Goal: Information Seeking & Learning: Learn about a topic

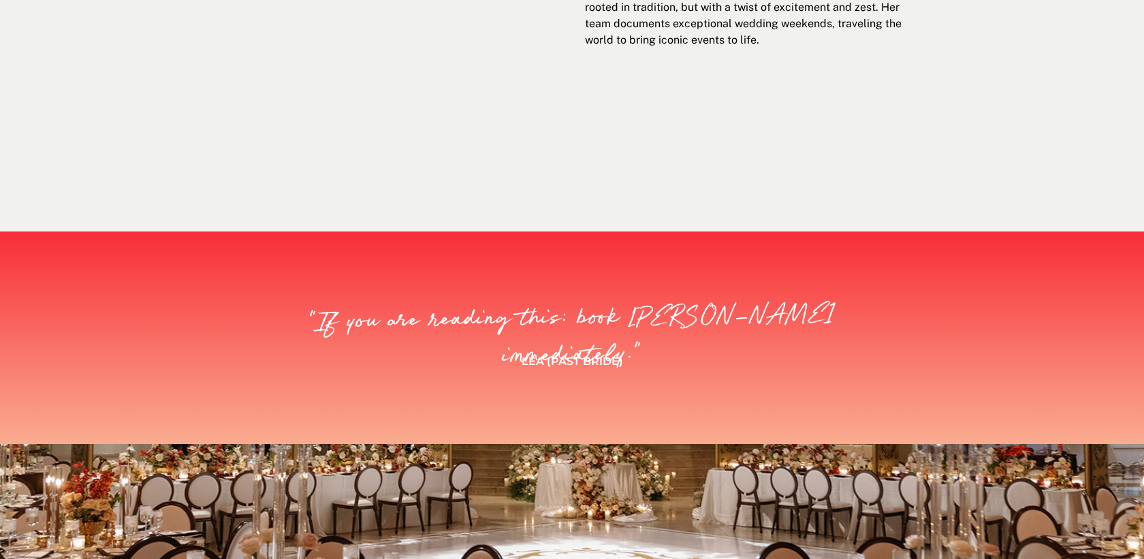
scroll to position [543, 0]
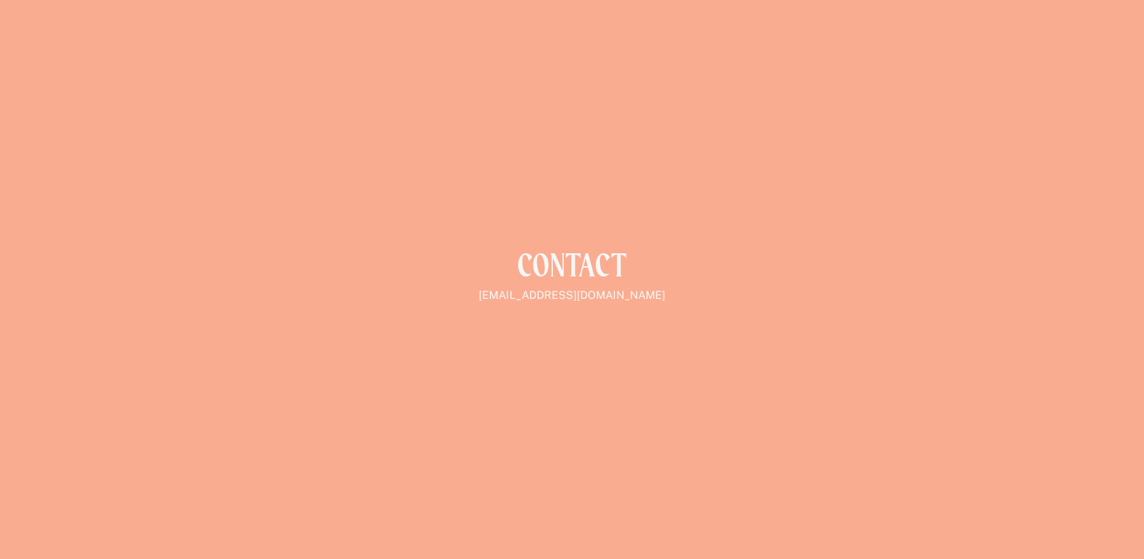
scroll to position [2115, 0]
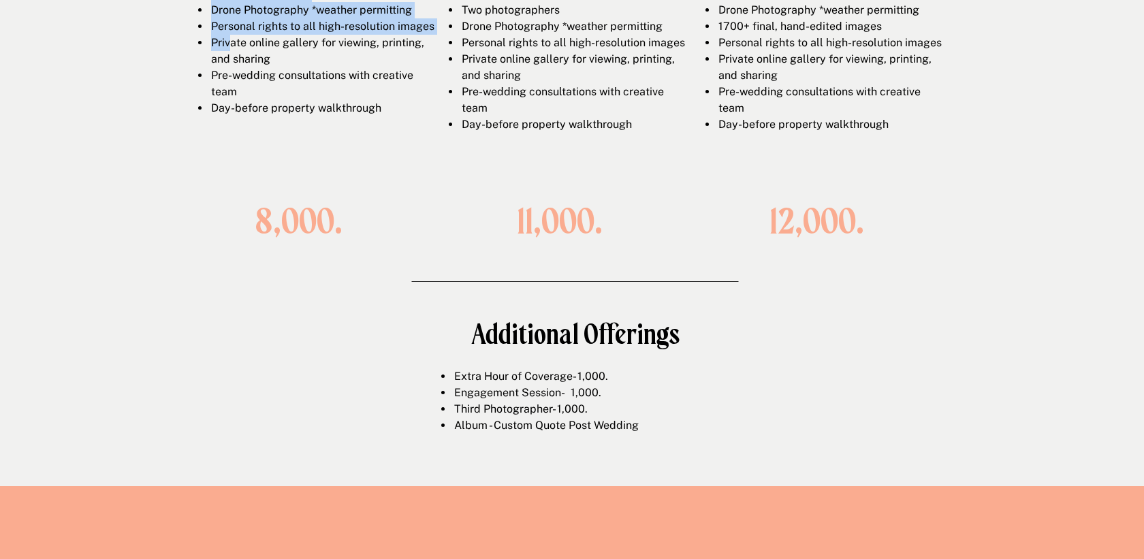
drag, startPoint x: 234, startPoint y: 57, endPoint x: 489, endPoint y: 235, distance: 311.6
click at [489, 235] on div "OFFERINGS Wedding Day Up to 8 hours of wedding-day photography 800+ final, hand…" at bounding box center [571, 123] width 817 height 725
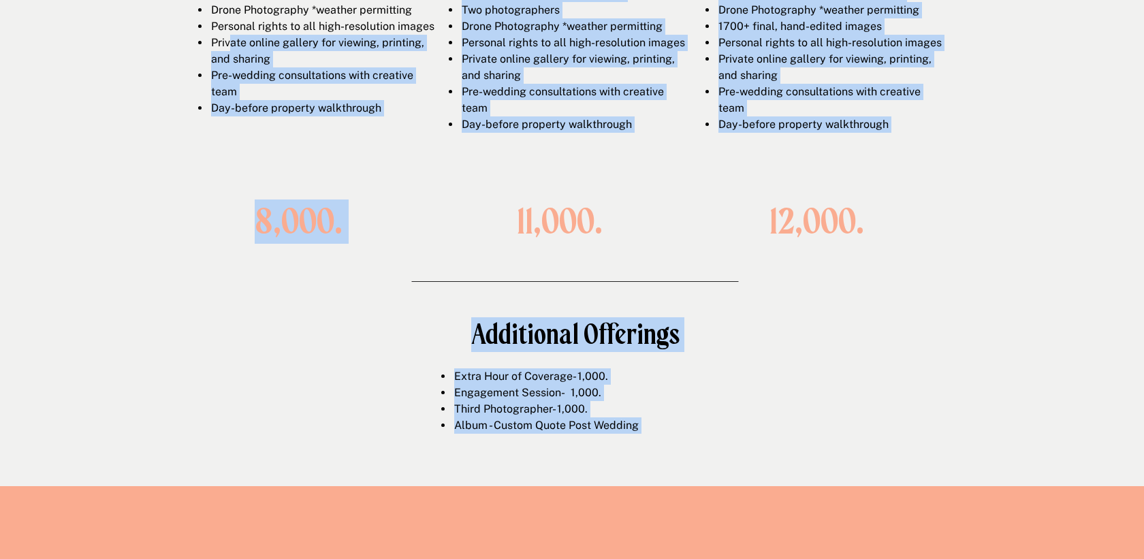
click at [489, 235] on h1 "11,000." at bounding box center [559, 221] width 177 height 38
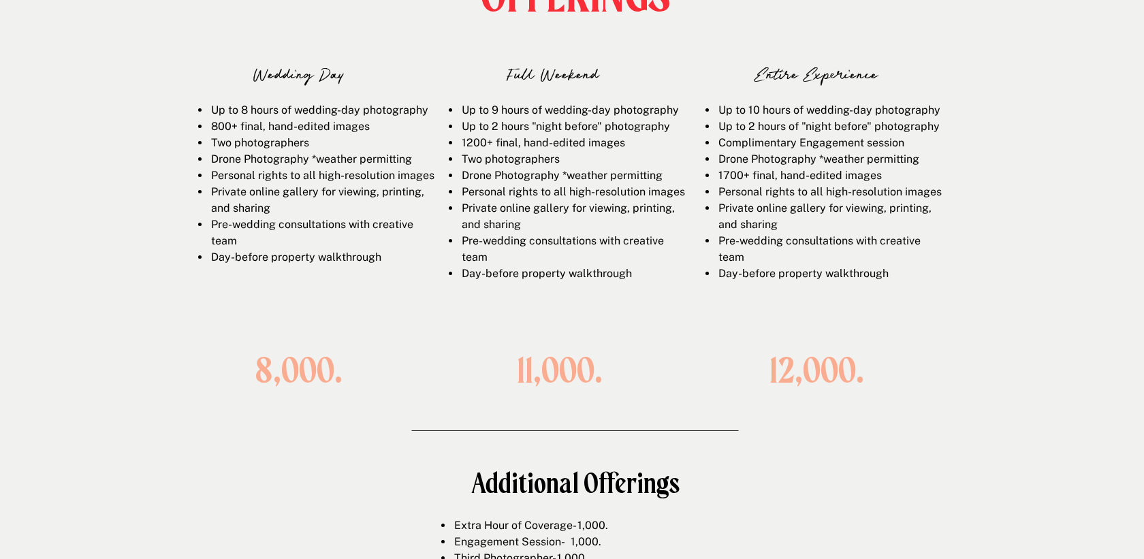
scroll to position [1964, 0]
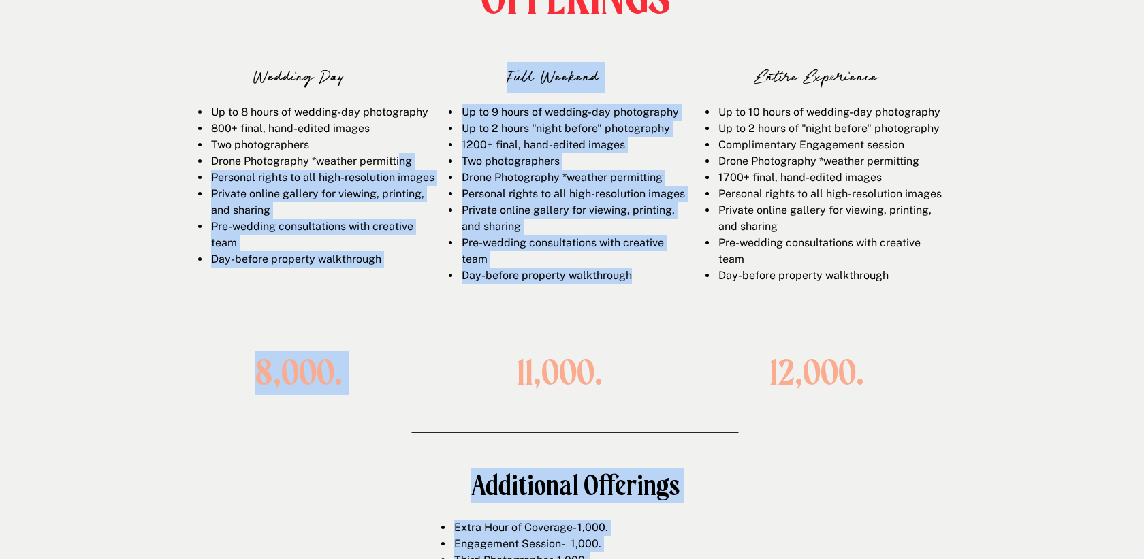
drag, startPoint x: 405, startPoint y: 164, endPoint x: 691, endPoint y: 322, distance: 326.3
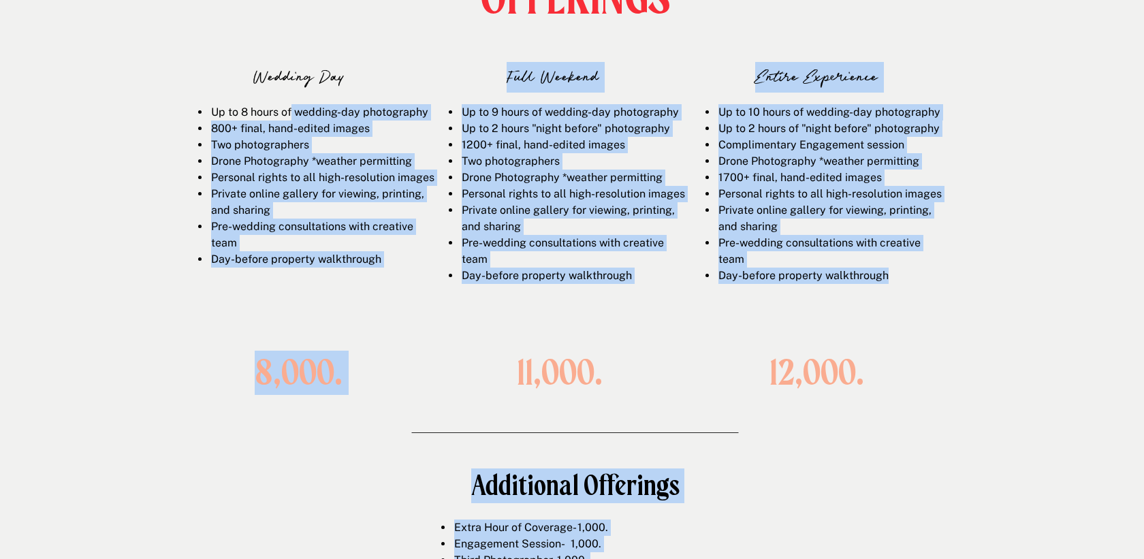
drag, startPoint x: 290, startPoint y: 117, endPoint x: 765, endPoint y: 315, distance: 514.5
click at [765, 315] on div "OFFERINGS Wedding Day Up to 8 hours of wedding-day photography 800+ final, hand…" at bounding box center [571, 274] width 817 height 725
click at [765, 315] on div "Up to 10 hours of wedding-day photography Up to 2 hours of "night before" photo…" at bounding box center [816, 211] width 251 height 215
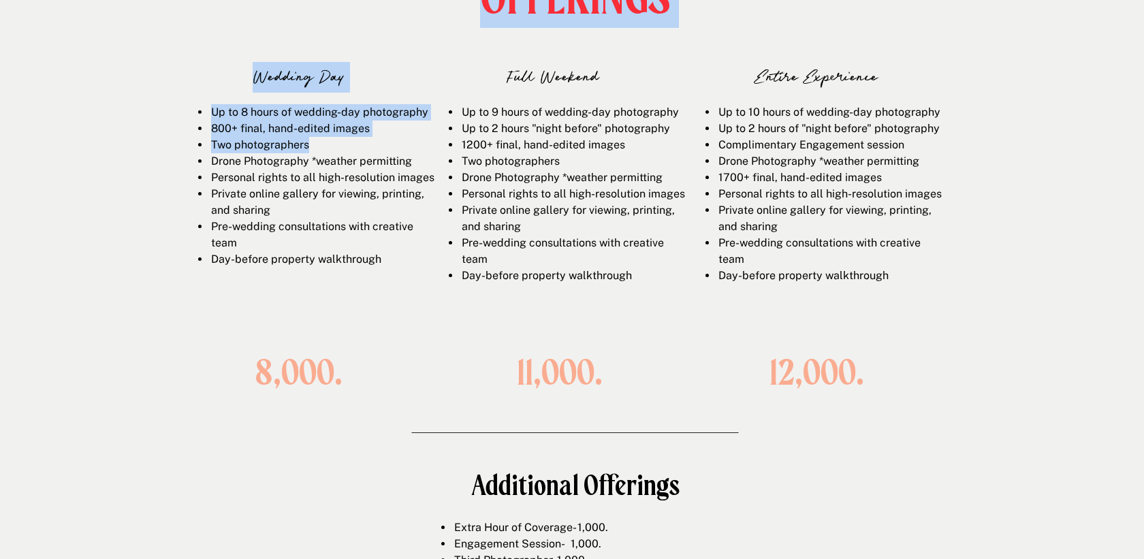
drag, startPoint x: 745, startPoint y: 347, endPoint x: 366, endPoint y: 140, distance: 431.4
click at [366, 140] on li "Two photographers" at bounding box center [322, 145] width 225 height 16
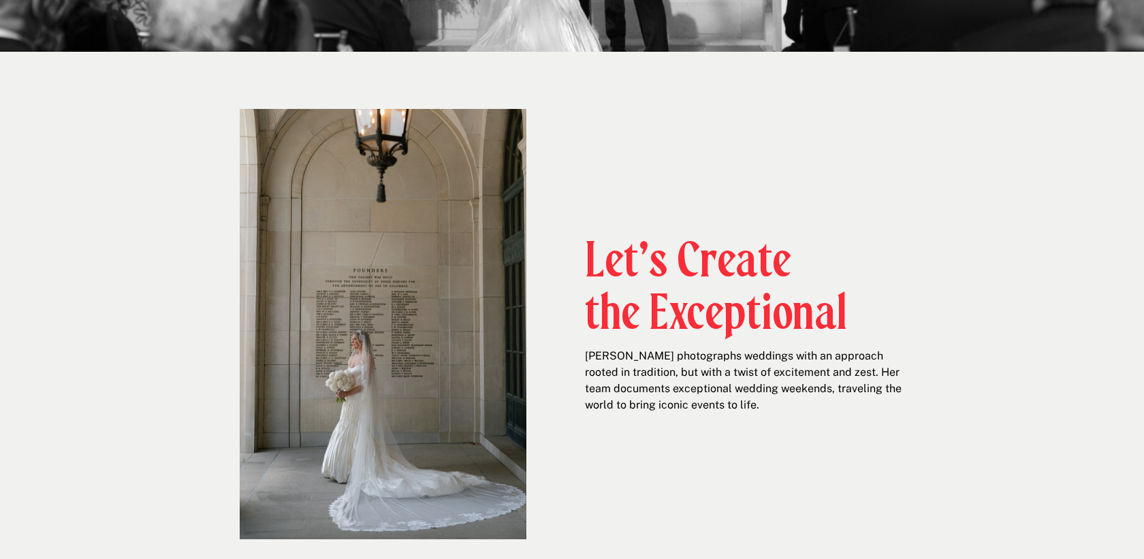
scroll to position [484, 0]
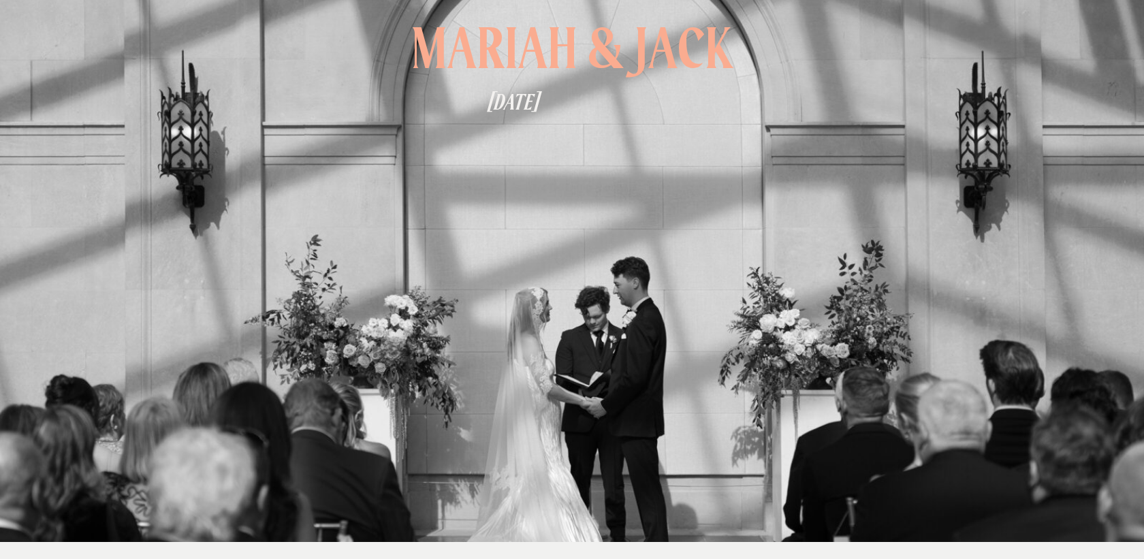
scroll to position [0, 0]
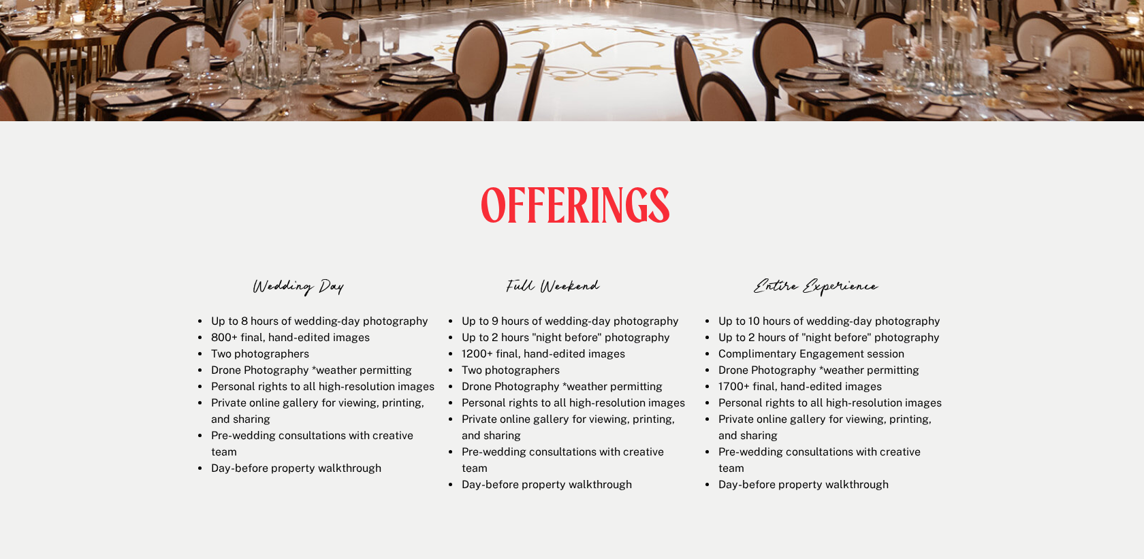
scroll to position [1859, 0]
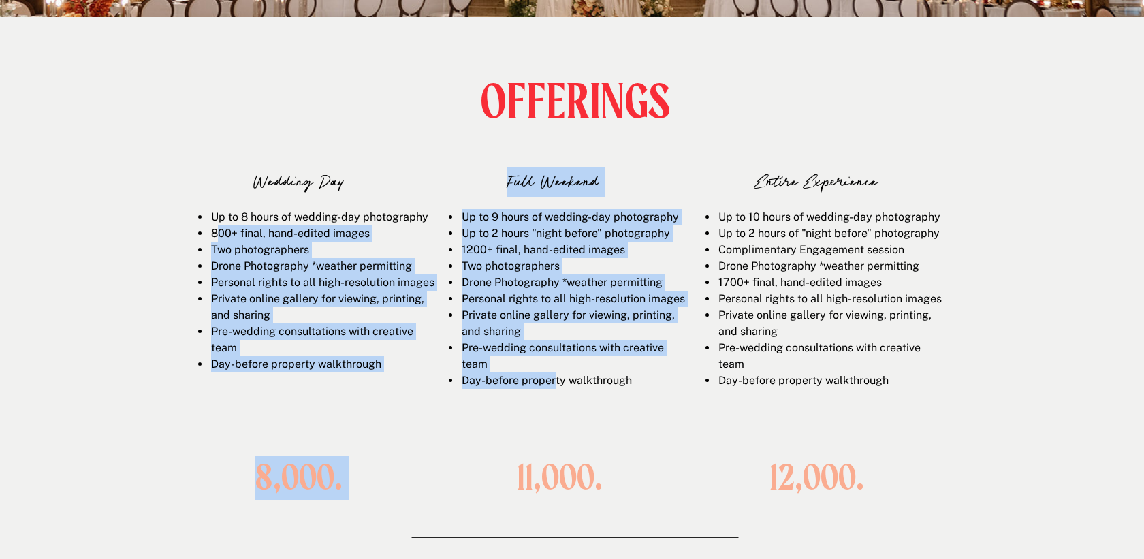
drag, startPoint x: 217, startPoint y: 236, endPoint x: 554, endPoint y: 398, distance: 374.4
click at [554, 398] on div "OFFERINGS Wedding Day Up to 8 hours of wedding-day photography 800+ final, hand…" at bounding box center [571, 379] width 817 height 725
click at [554, 389] on li "Day-before property walkthrough" at bounding box center [572, 381] width 225 height 16
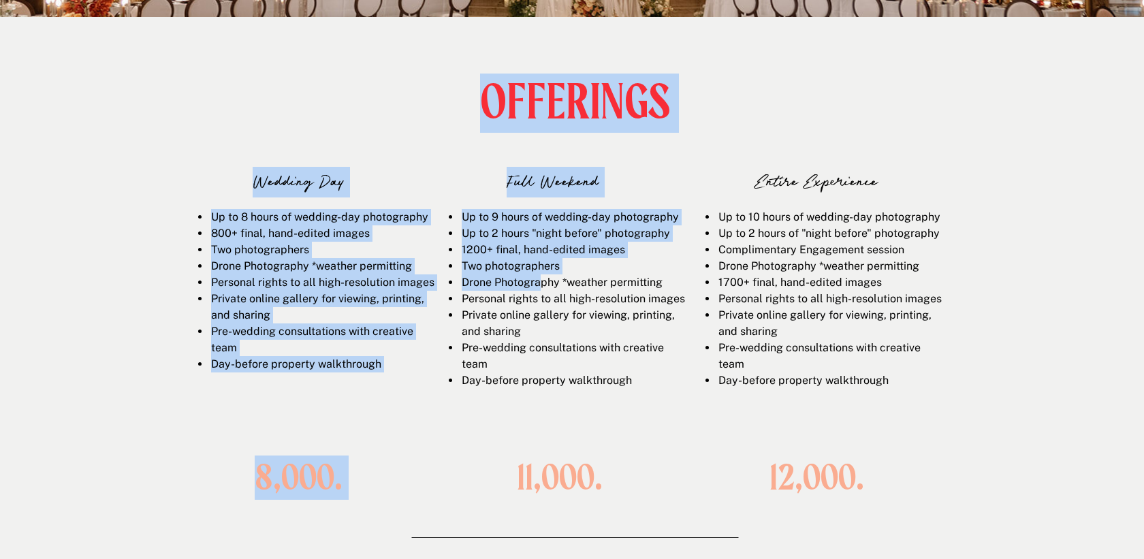
drag, startPoint x: 579, startPoint y: 437, endPoint x: 536, endPoint y: 278, distance: 165.1
click at [536, 277] on li "Drone Photography *weather permitting" at bounding box center [572, 283] width 225 height 16
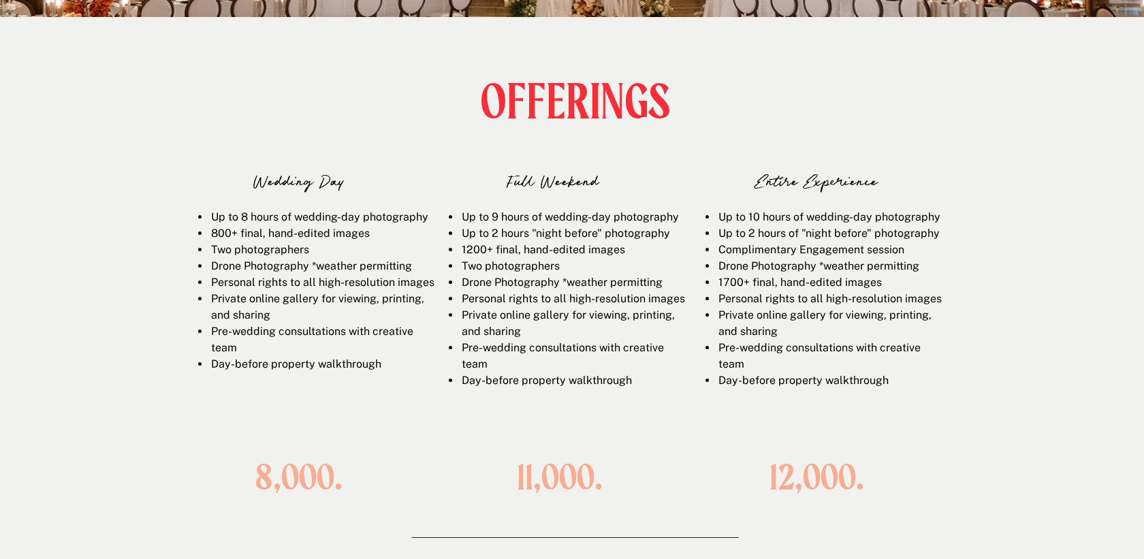
drag, startPoint x: 530, startPoint y: 219, endPoint x: 586, endPoint y: 375, distance: 165.1
click at [582, 367] on ul "Up to 9 hours of wedding-day photography Up to 2 hours "night before" photograp…" at bounding box center [568, 299] width 236 height 180
click at [586, 373] on li "Pre-wedding consultations with creative team" at bounding box center [572, 356] width 225 height 33
drag, startPoint x: 586, startPoint y: 378, endPoint x: 558, endPoint y: 223, distance: 157.1
click at [558, 223] on ul "Up to 9 hours of wedding-day photography Up to 2 hours "night before" photograp…" at bounding box center [568, 299] width 236 height 180
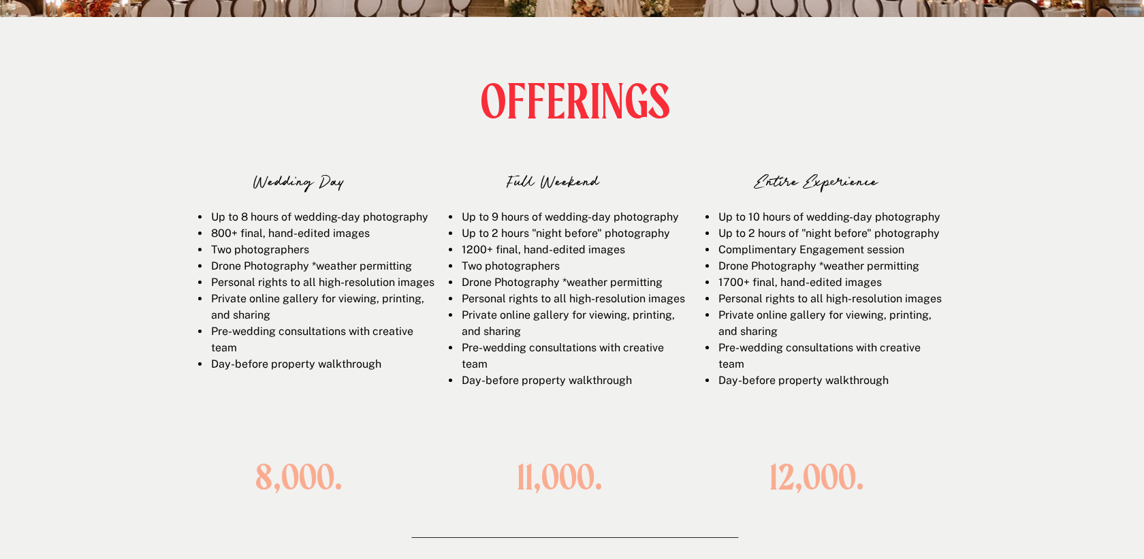
click at [558, 223] on li "Up to 9 hours of wedding-day photography" at bounding box center [572, 217] width 225 height 16
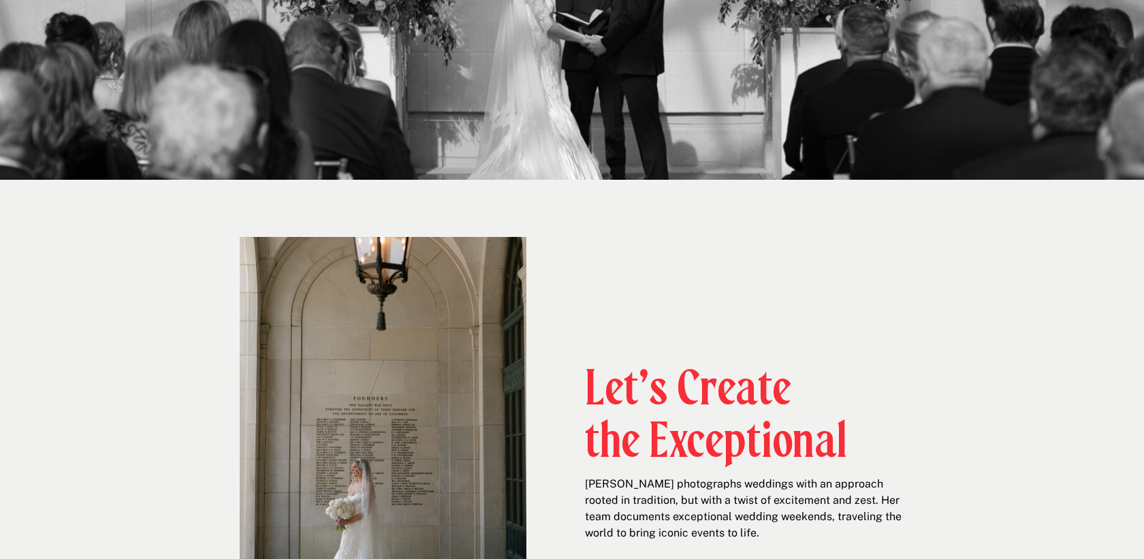
scroll to position [0, 0]
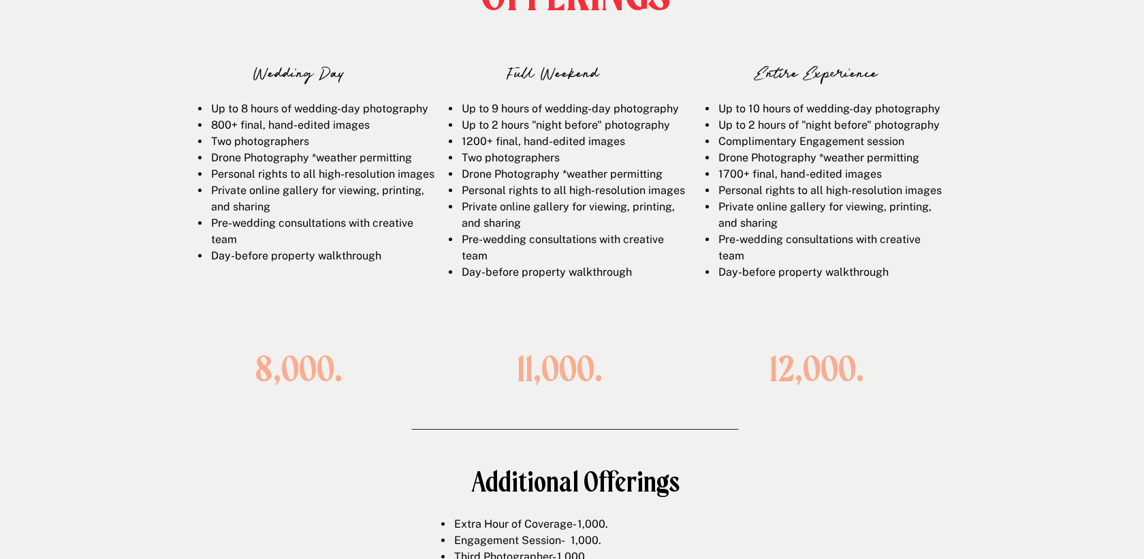
scroll to position [2012, 0]
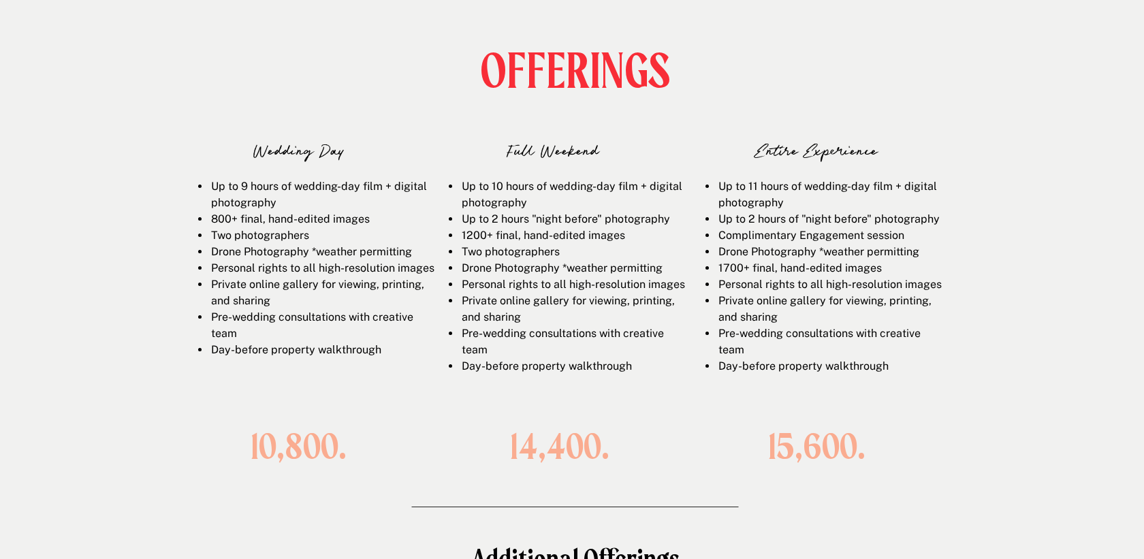
scroll to position [2036, 0]
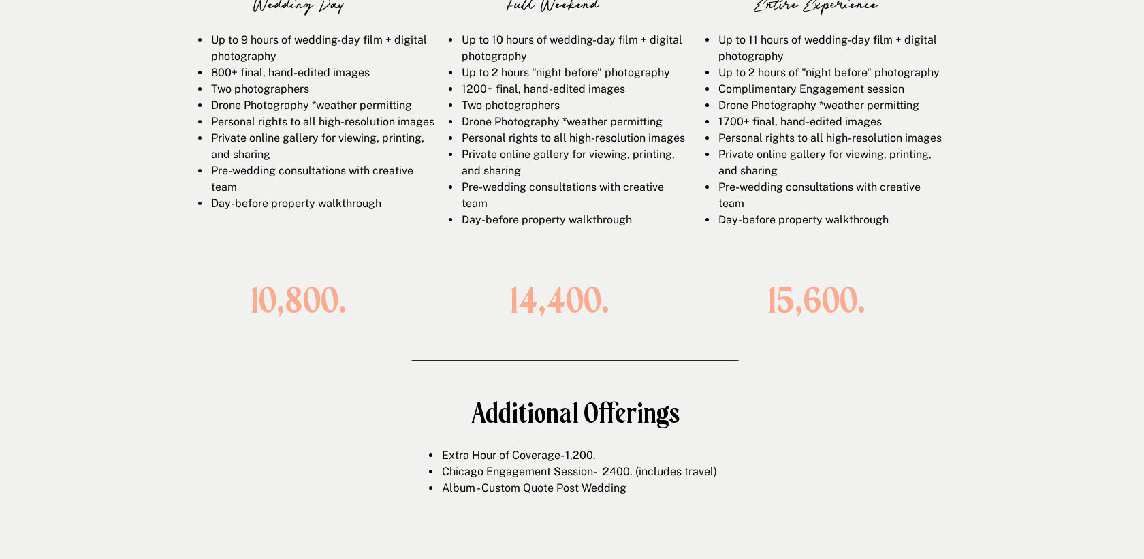
click at [249, 210] on span "Day-before property walkthrough" at bounding box center [296, 203] width 170 height 13
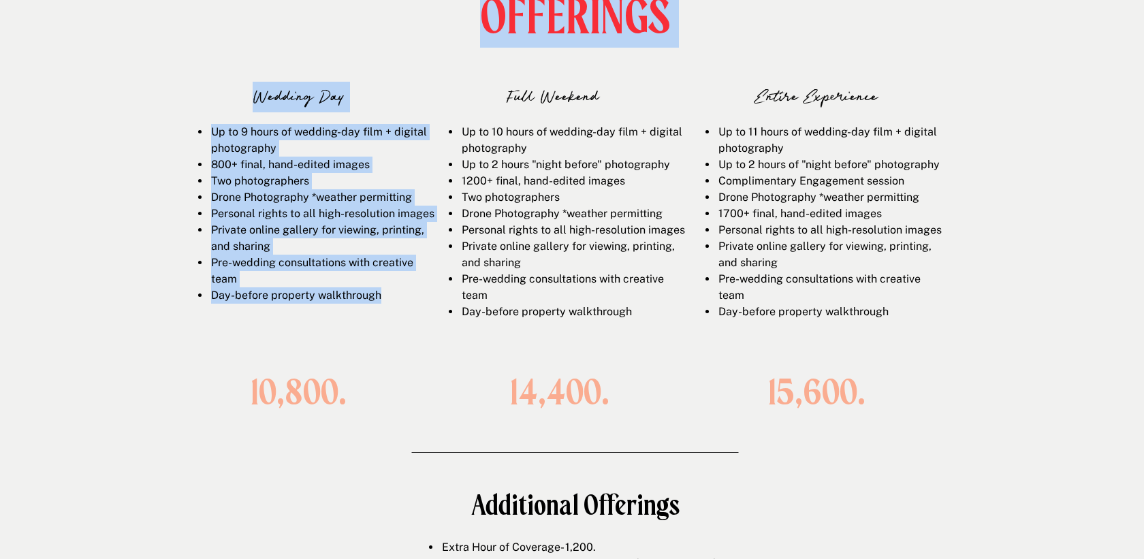
drag, startPoint x: 262, startPoint y: 117, endPoint x: 410, endPoint y: 324, distance: 254.3
click at [410, 324] on div "Up to 9 hours of wedding-day film + digital photography 800+ final, hand-edited…" at bounding box center [309, 233] width 251 height 219
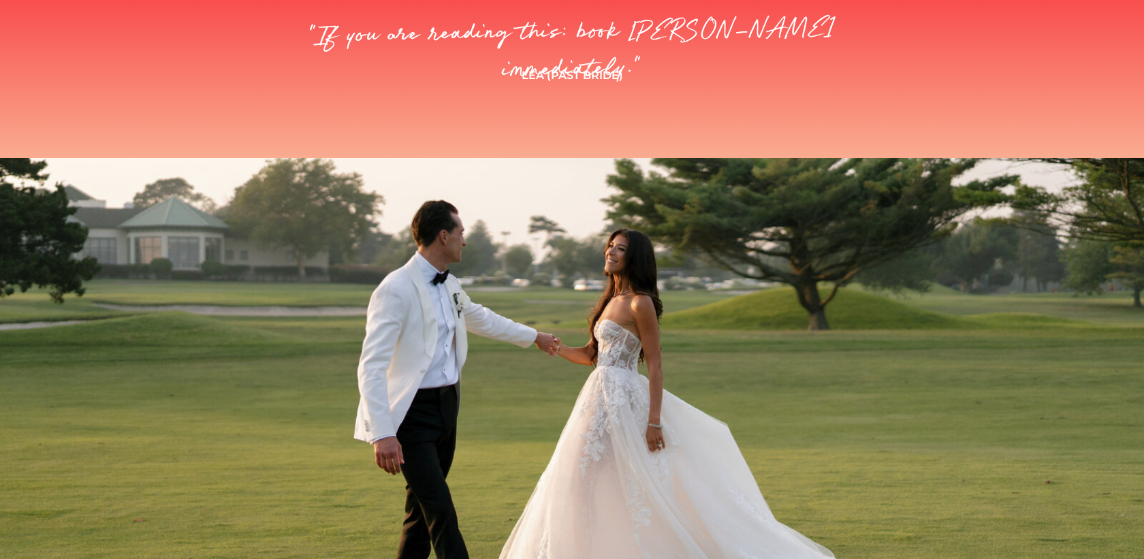
scroll to position [868, 0]
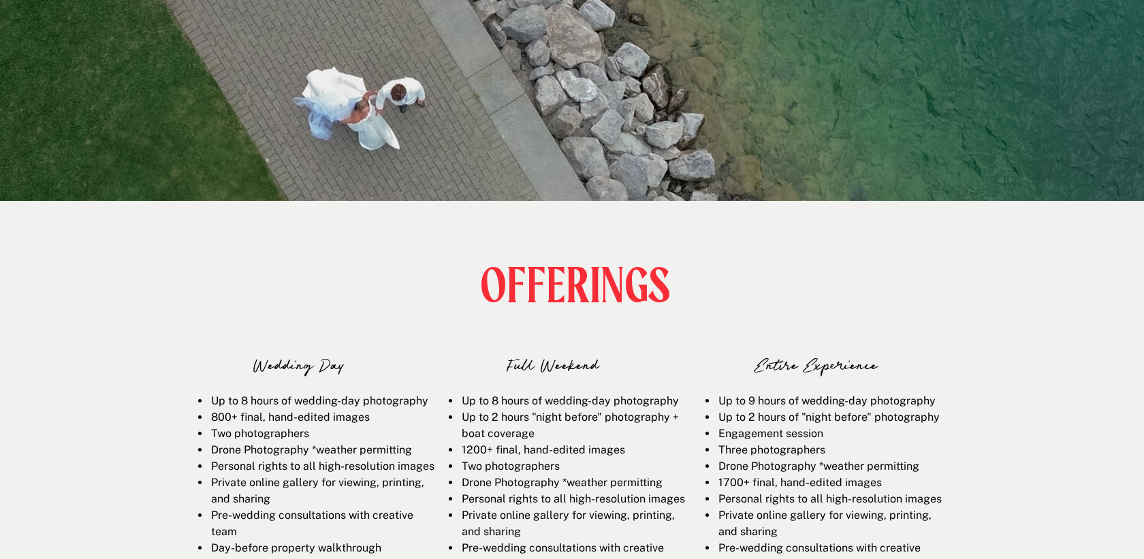
scroll to position [1858, 0]
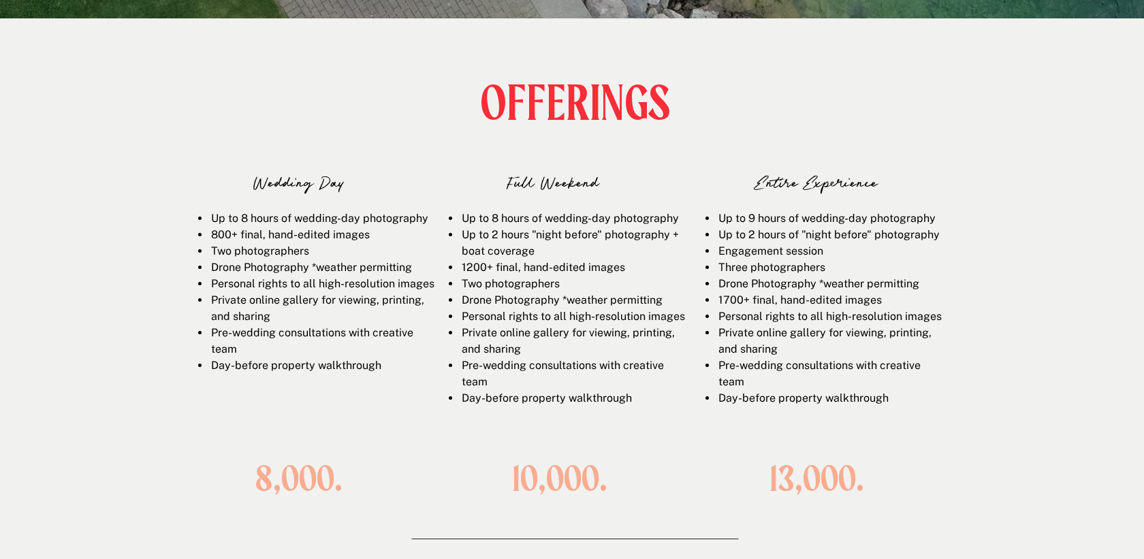
drag, startPoint x: 350, startPoint y: 202, endPoint x: 631, endPoint y: 381, distance: 332.6
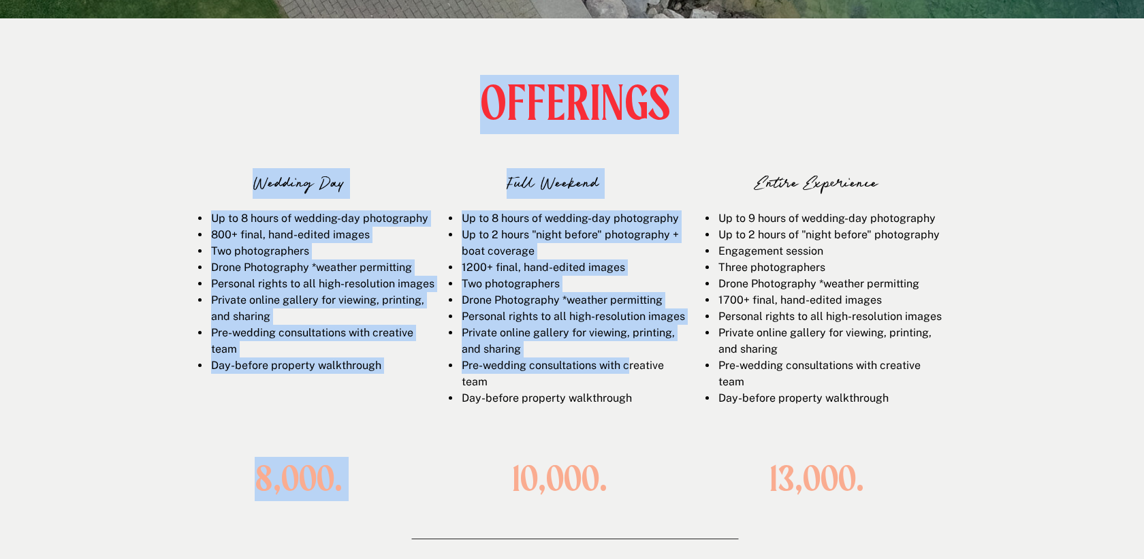
click at [631, 381] on li "Pre-wedding consultations with creative team" at bounding box center [572, 374] width 225 height 33
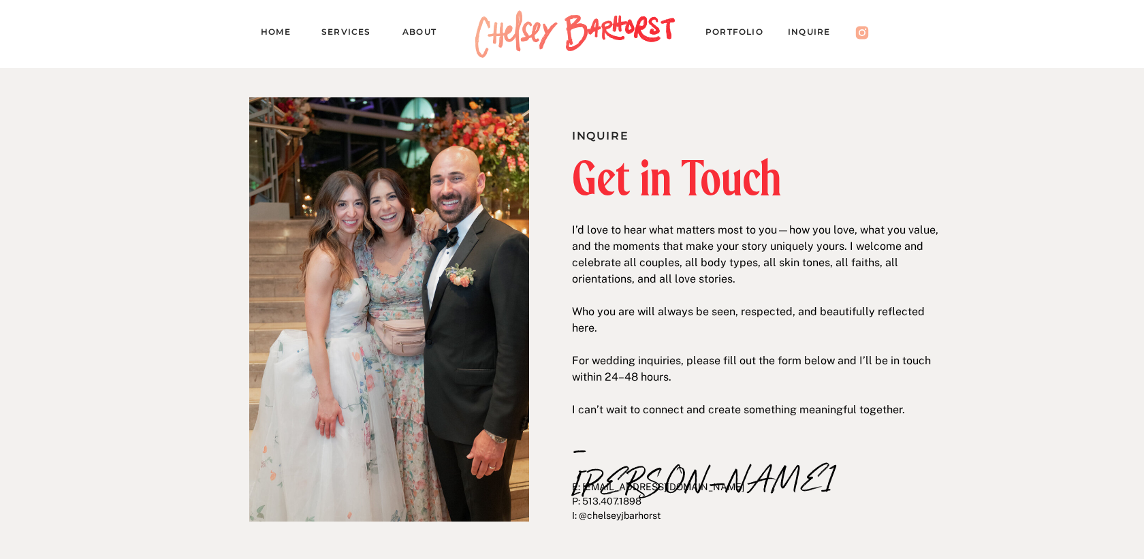
scroll to position [808, 0]
